Goal: Obtain resource: Obtain resource

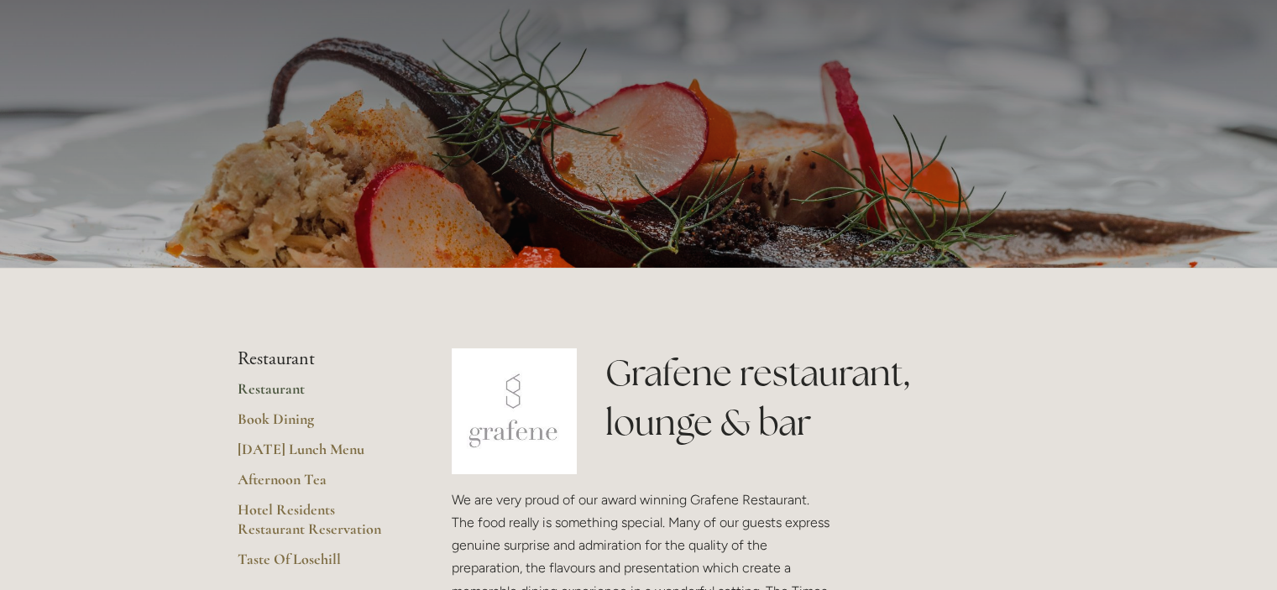
scroll to position [168, 0]
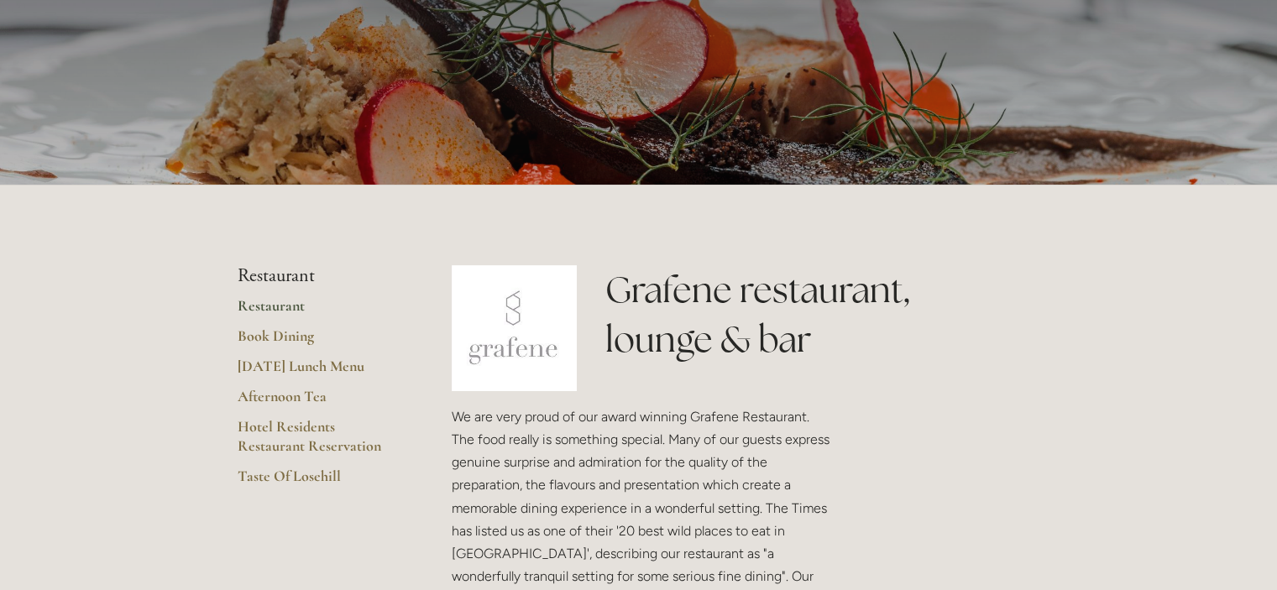
click at [280, 305] on link "Restaurant" at bounding box center [318, 311] width 160 height 30
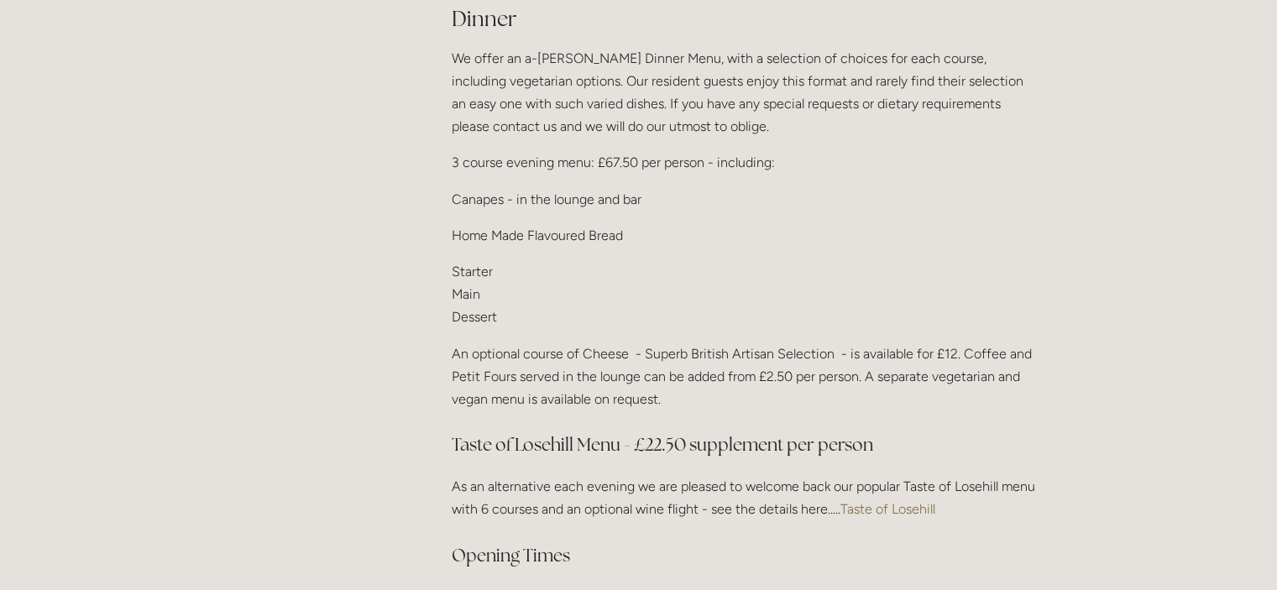
scroll to position [2183, 0]
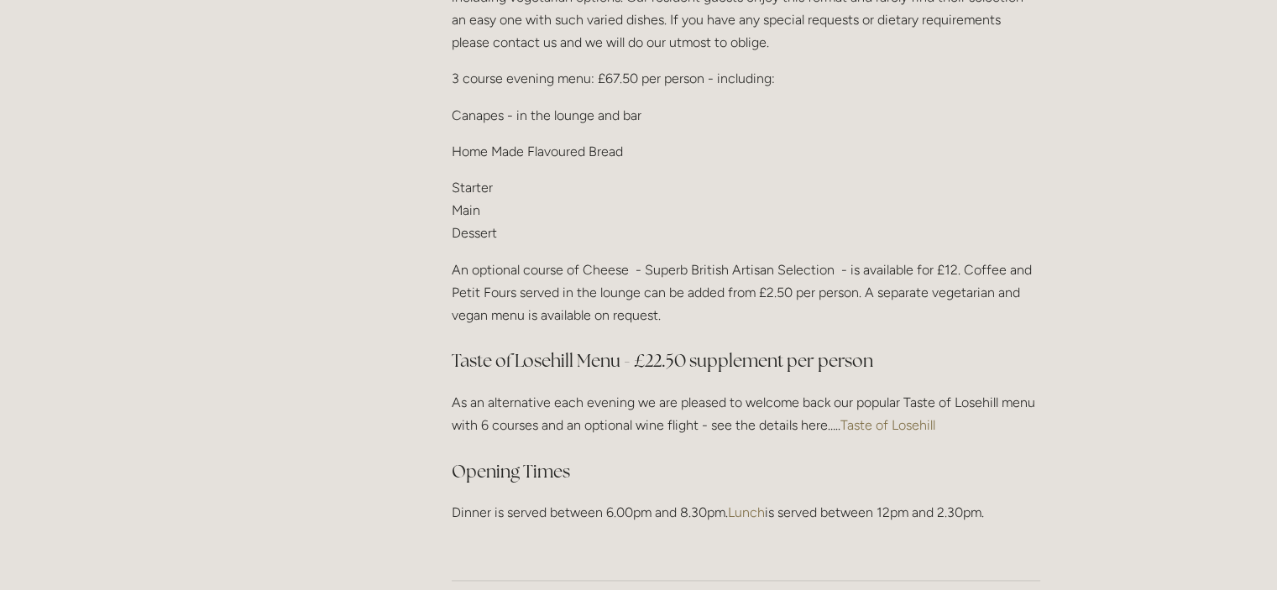
click at [934, 417] on link "Taste of Losehill" at bounding box center [887, 425] width 95 height 16
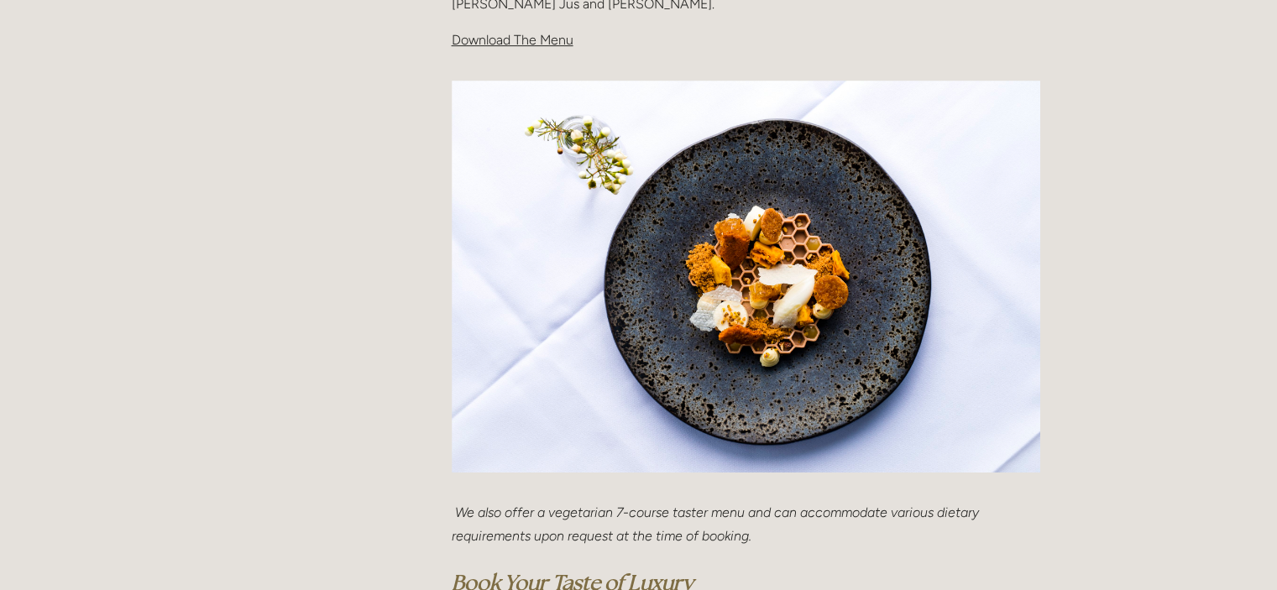
scroll to position [504, 0]
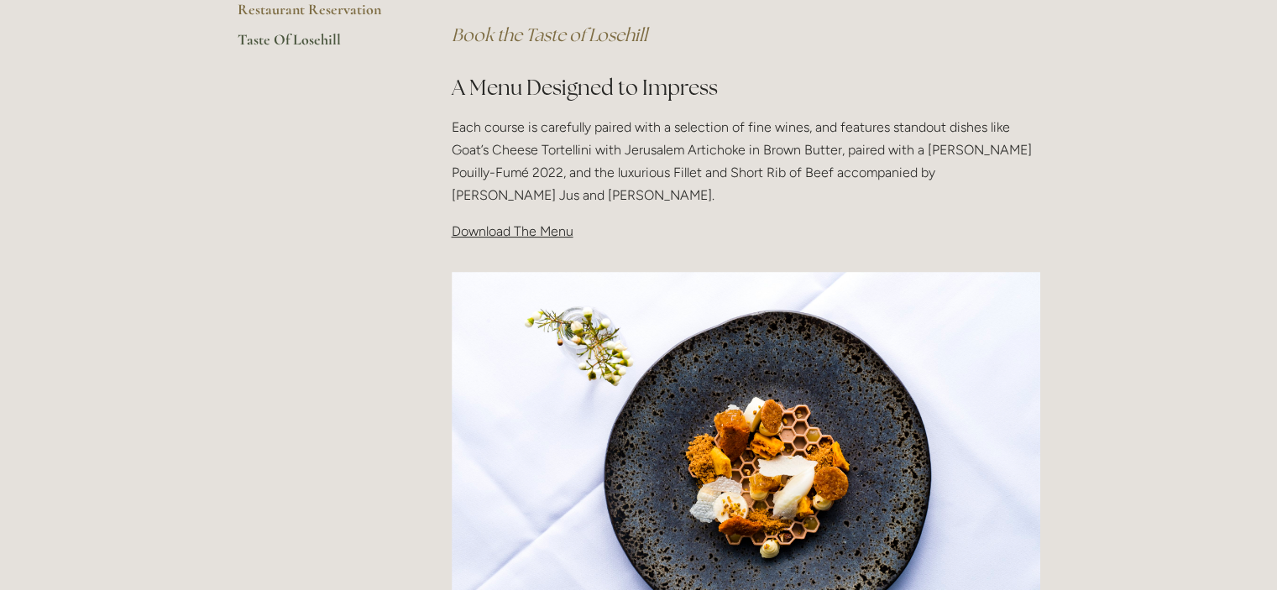
click at [542, 233] on span "Download The Menu" at bounding box center [513, 231] width 122 height 16
